Goal: Check status: Check status

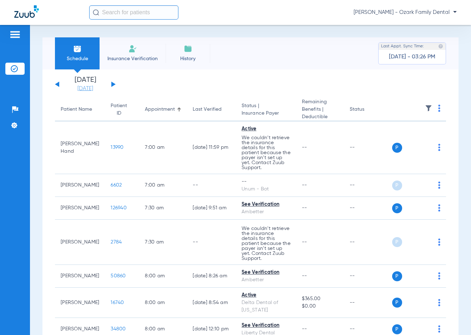
click at [99, 89] on link "[DATE]" at bounding box center [85, 88] width 43 height 7
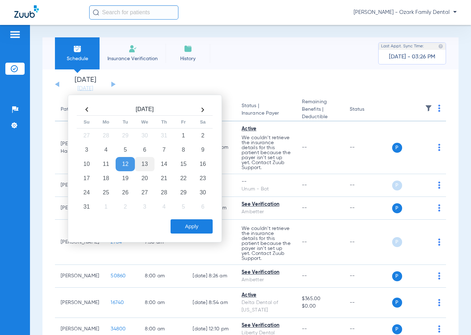
drag, startPoint x: 143, startPoint y: 164, endPoint x: 150, endPoint y: 171, distance: 9.8
click at [143, 164] on td "13" at bounding box center [144, 164] width 19 height 14
click at [190, 225] on button "Apply" at bounding box center [191, 227] width 42 height 14
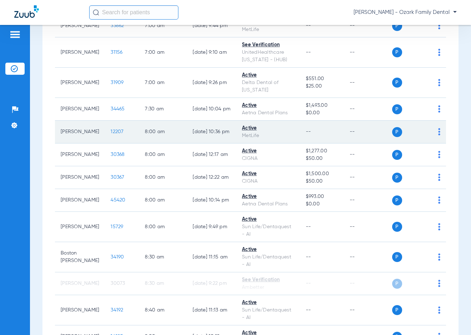
scroll to position [143, 0]
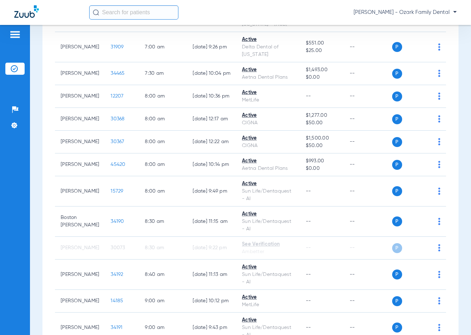
click at [37, 245] on div "Schedule Insurance Verification History Last Appt. Sync Time: [DATE] - 03:26 PM…" at bounding box center [250, 180] width 441 height 310
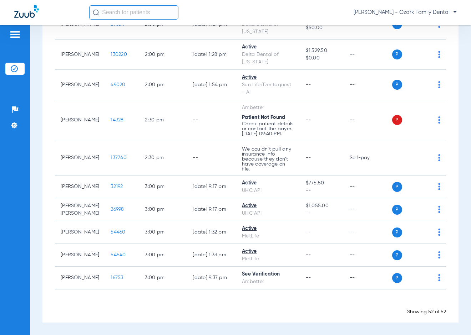
scroll to position [1372, 0]
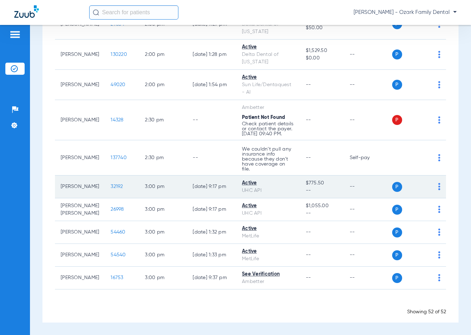
click at [120, 189] on span "32192" at bounding box center [117, 186] width 12 height 5
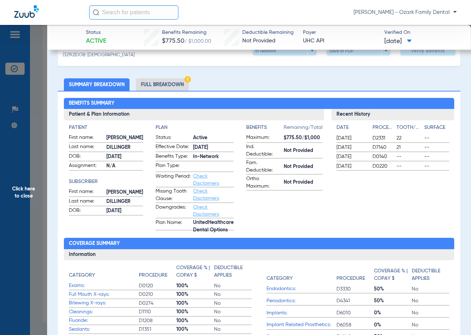
scroll to position [36, 0]
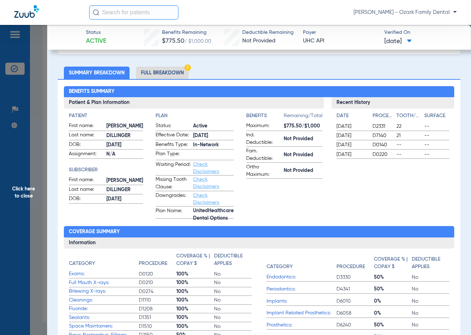
click at [166, 73] on li "Full Breakdown" at bounding box center [162, 73] width 53 height 12
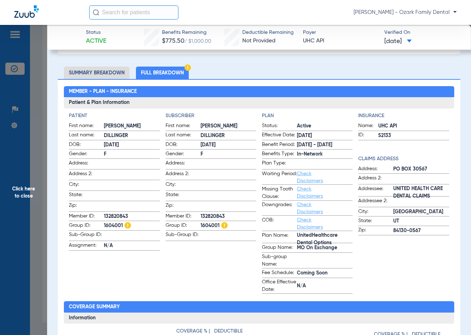
click at [343, 277] on span "Coming Soon" at bounding box center [325, 273] width 56 height 7
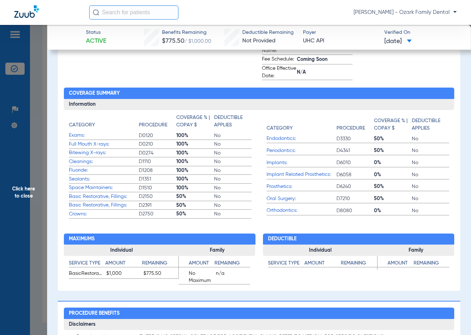
click at [371, 223] on app-benefits "Deductible Individual Service Type Amount Remaining Family Service Type Amount …" at bounding box center [358, 252] width 191 height 66
click at [438, 107] on h3 "Information" at bounding box center [259, 104] width 390 height 11
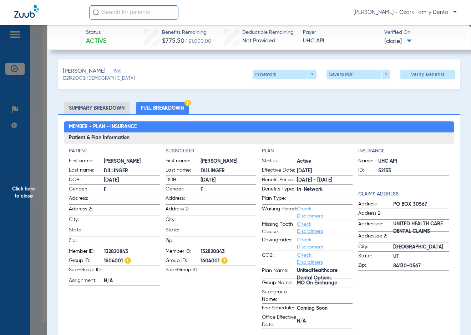
scroll to position [0, 0]
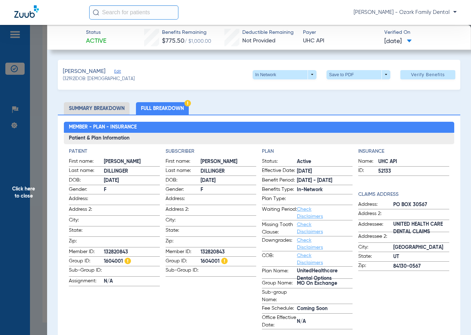
click at [40, 187] on span "Click here to close" at bounding box center [23, 192] width 47 height 335
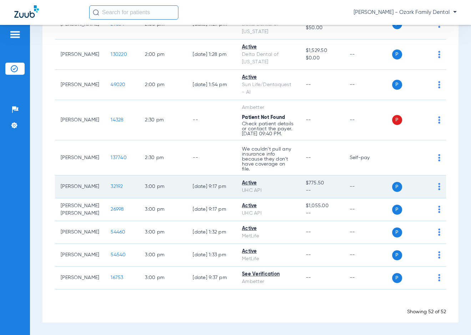
scroll to position [1265, 0]
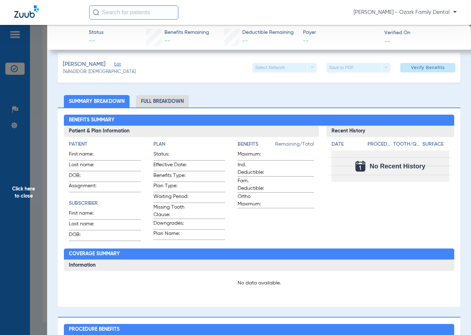
scroll to position [0, 0]
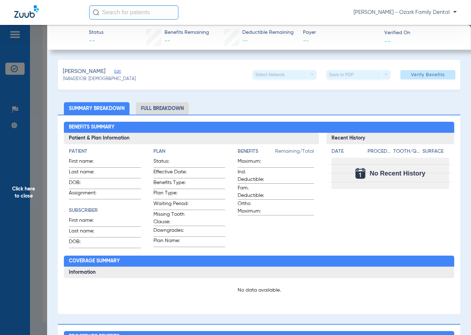
click at [167, 111] on li "Full Breakdown" at bounding box center [162, 108] width 53 height 12
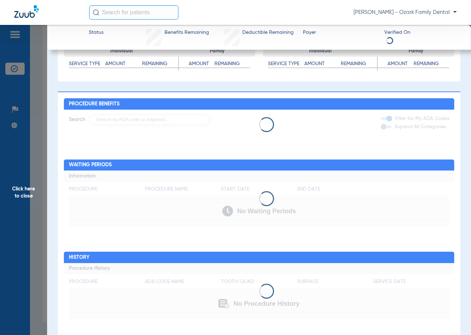
scroll to position [372, 0]
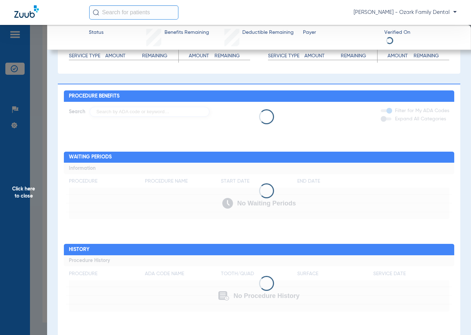
click at [21, 213] on span "Click here to close" at bounding box center [23, 192] width 47 height 335
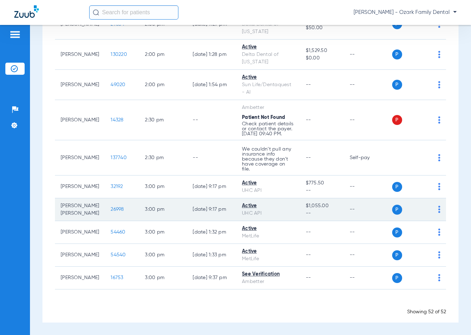
scroll to position [1372, 0]
click at [121, 210] on span "26998" at bounding box center [117, 209] width 13 height 5
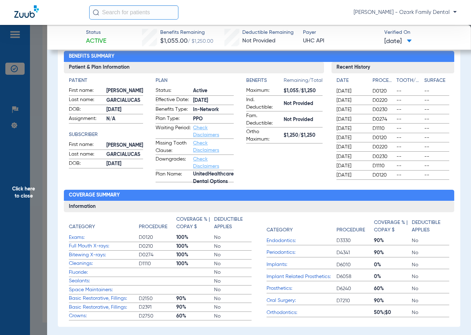
scroll to position [71, 0]
